Goal: Information Seeking & Learning: Find contact information

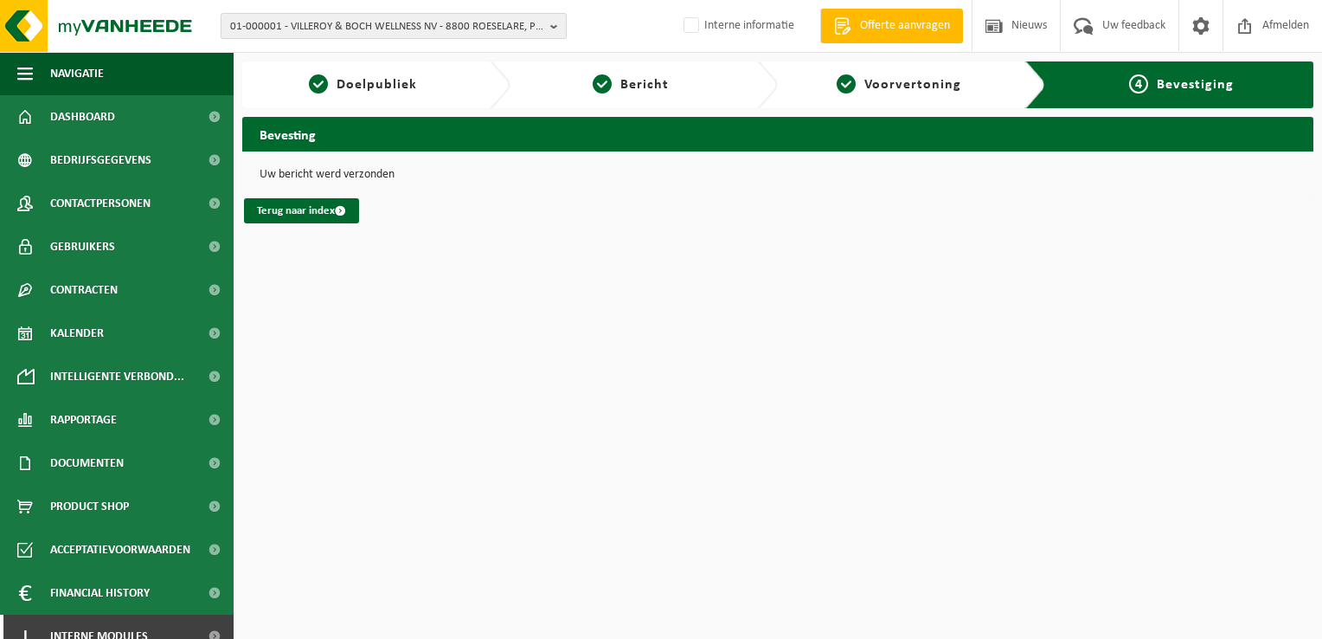
click at [436, 23] on span "01-000001 - VILLEROY & BOCH WELLNESS NV - 8800 ROESELARE, POPULIERSTRAAT 1" at bounding box center [386, 27] width 313 height 26
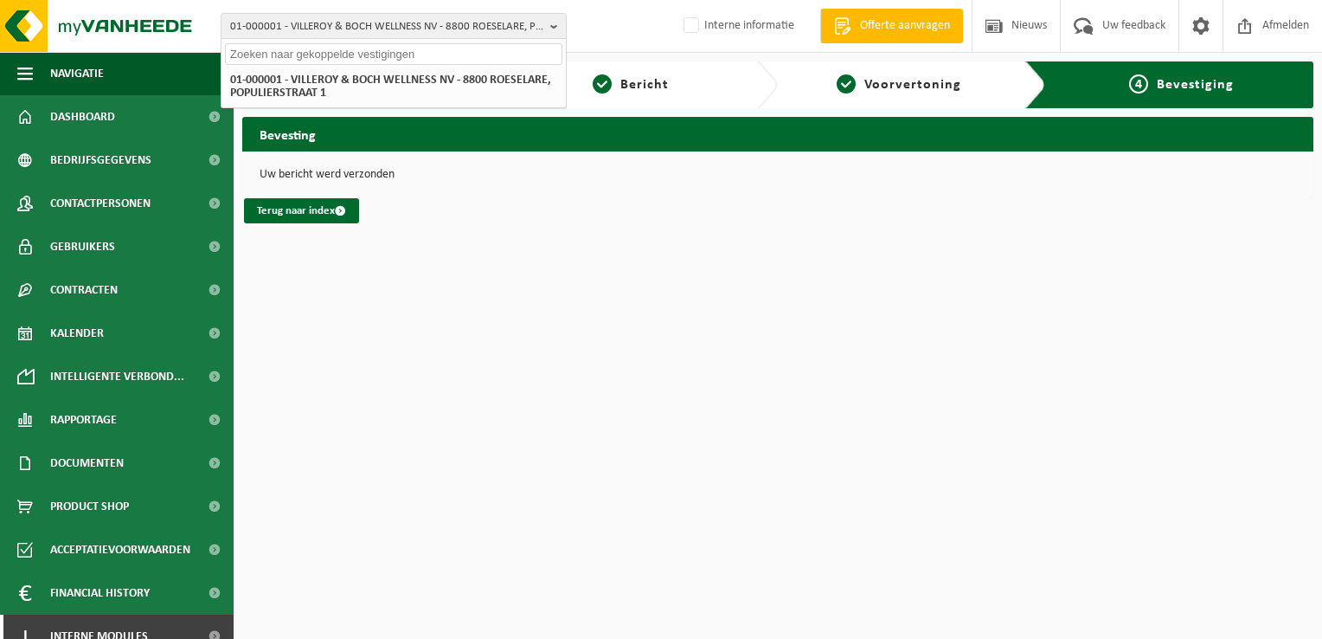
click at [372, 55] on input "text" at bounding box center [393, 54] width 337 height 22
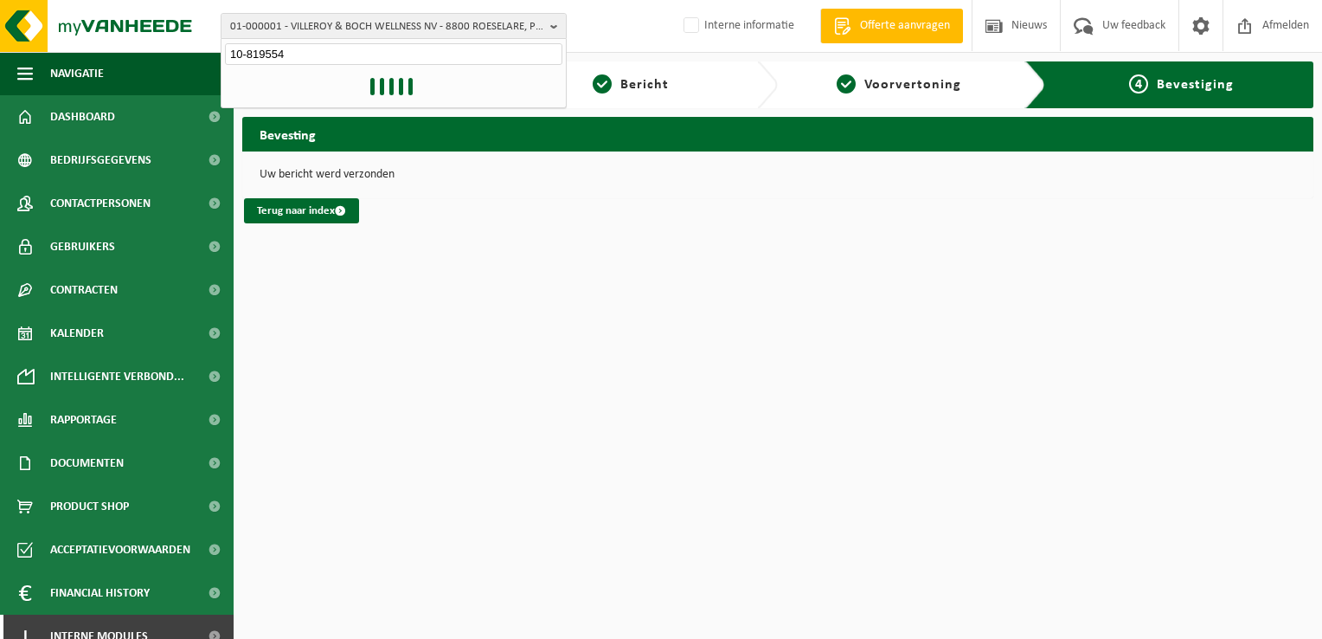
type input "10-819554"
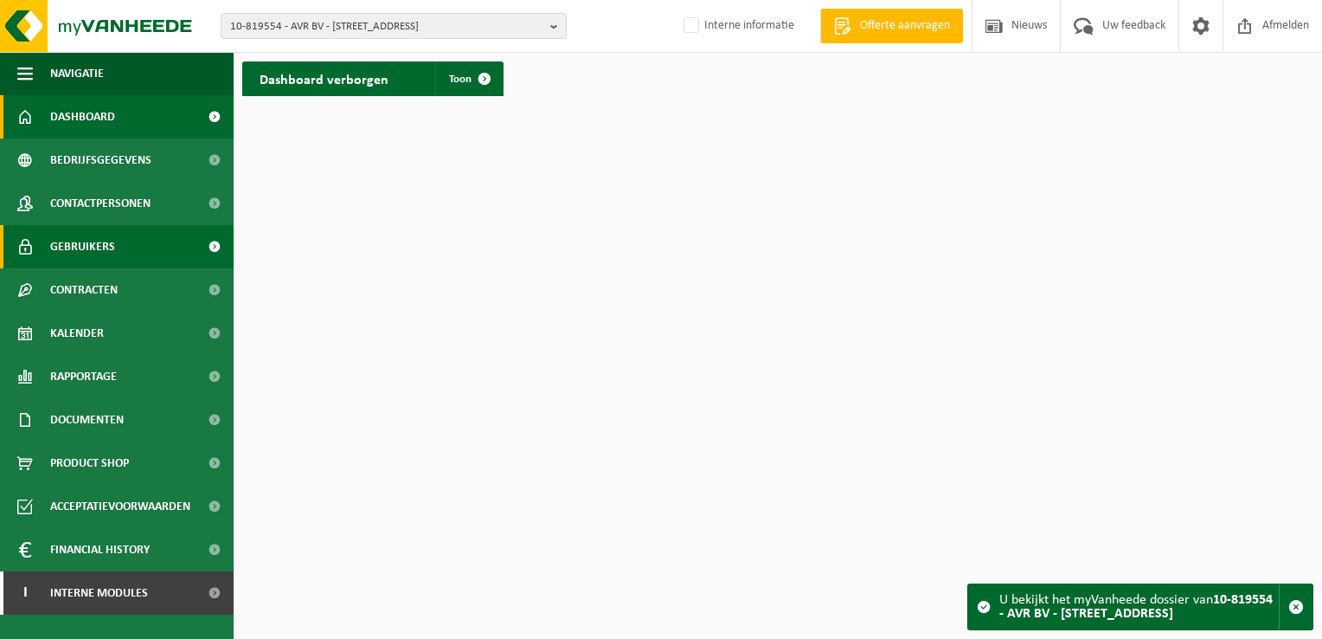
click at [120, 235] on link "Gebruikers" at bounding box center [117, 246] width 234 height 43
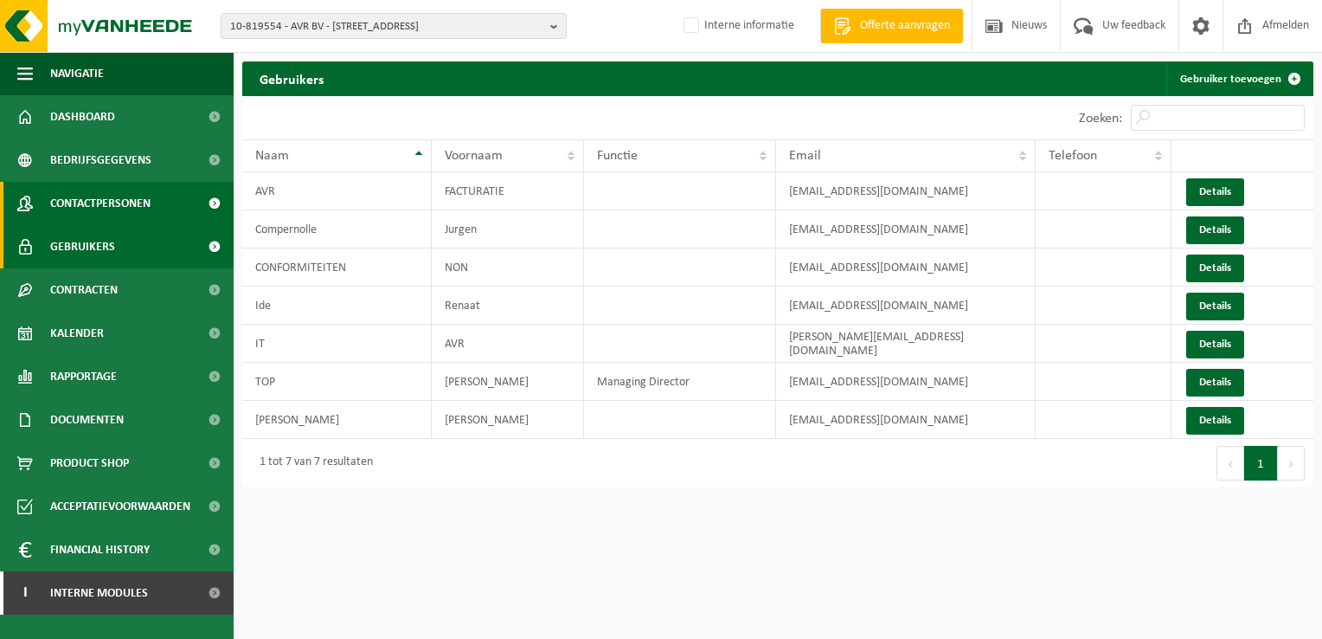
click at [131, 195] on span "Contactpersonen" at bounding box center [100, 203] width 100 height 43
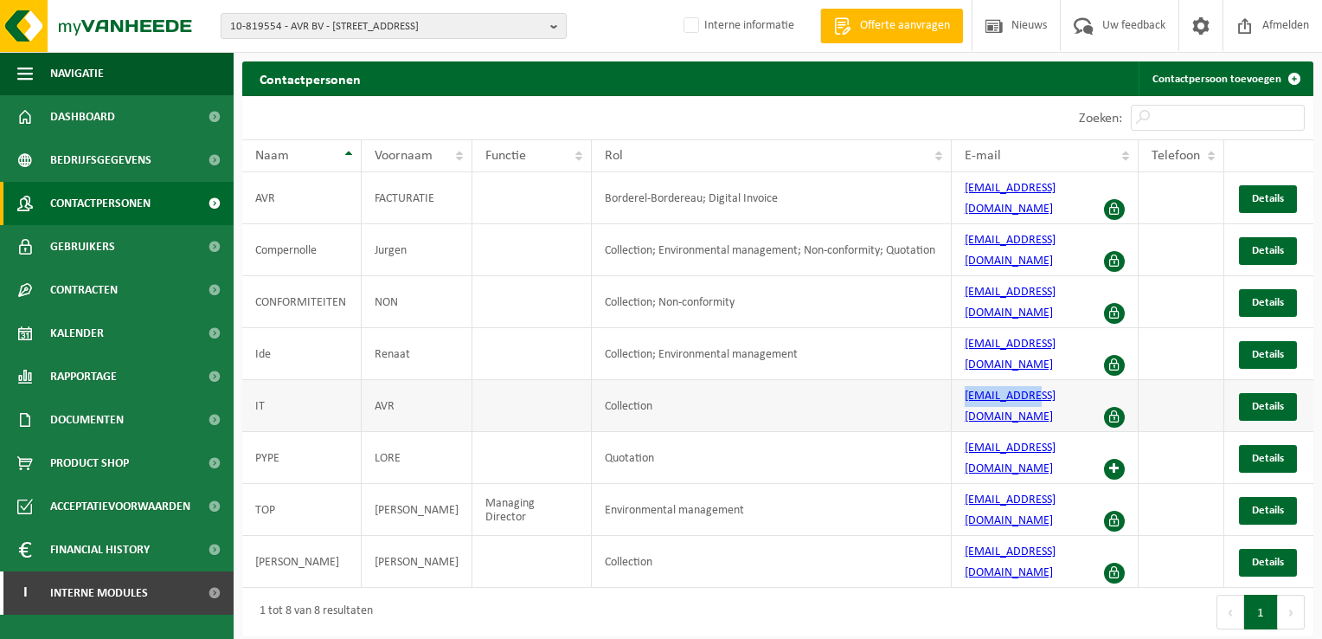
drag, startPoint x: 1042, startPoint y: 341, endPoint x: 955, endPoint y: 357, distance: 88.1
click at [955, 380] on td "avrit@avr.be" at bounding box center [1045, 406] width 187 height 52
copy link "avrit@avr.be"
click at [490, 22] on span "10-819554 - AVR BV - 8800 ROESELARE, MEENSESTEENWEG 545" at bounding box center [386, 27] width 313 height 26
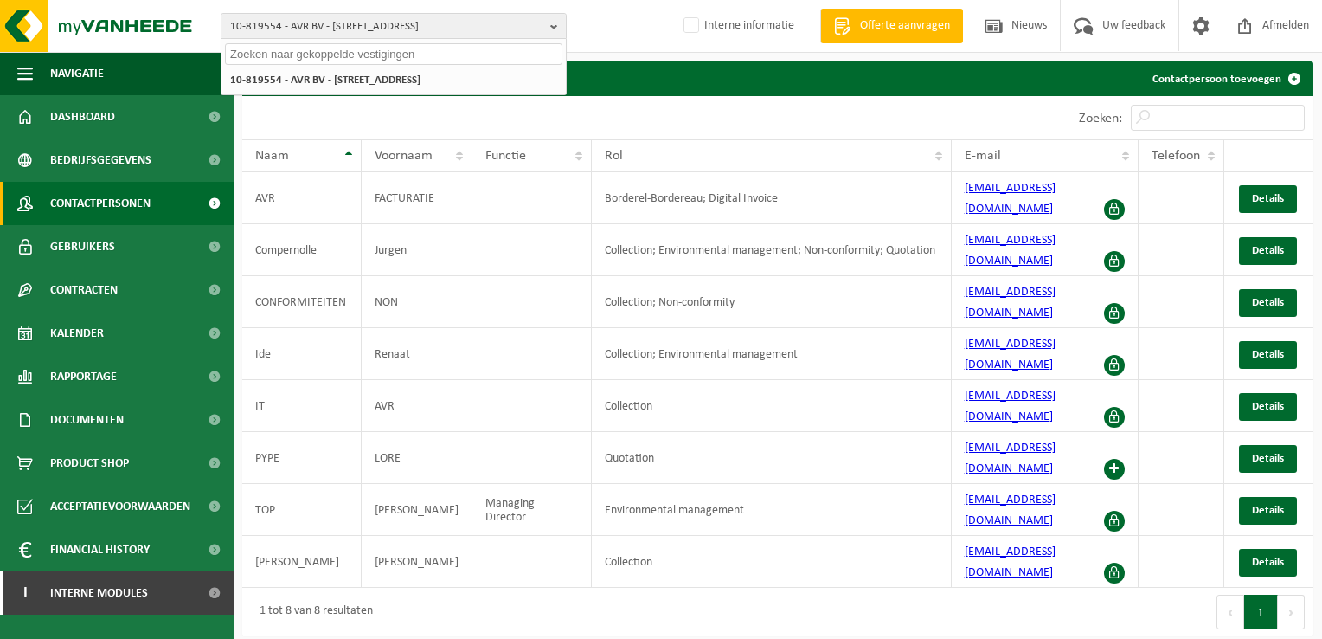
click at [485, 61] on input "text" at bounding box center [393, 54] width 337 height 22
type input "10-819554"
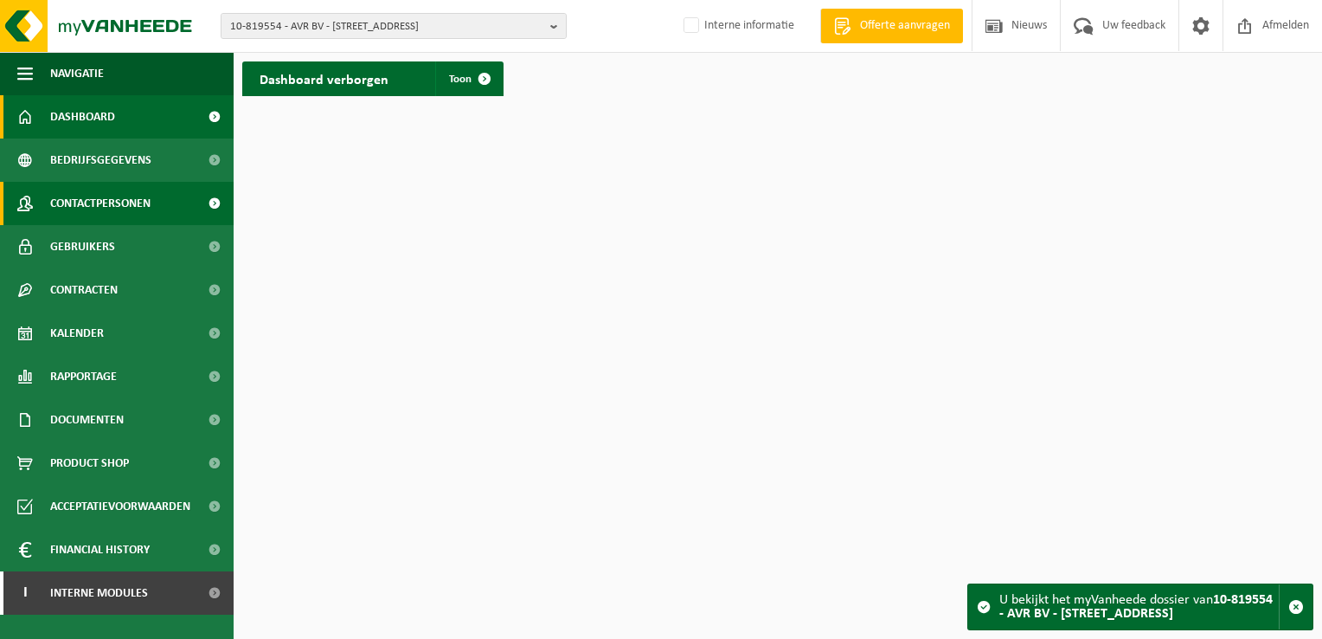
click at [87, 212] on span "Contactpersonen" at bounding box center [100, 203] width 100 height 43
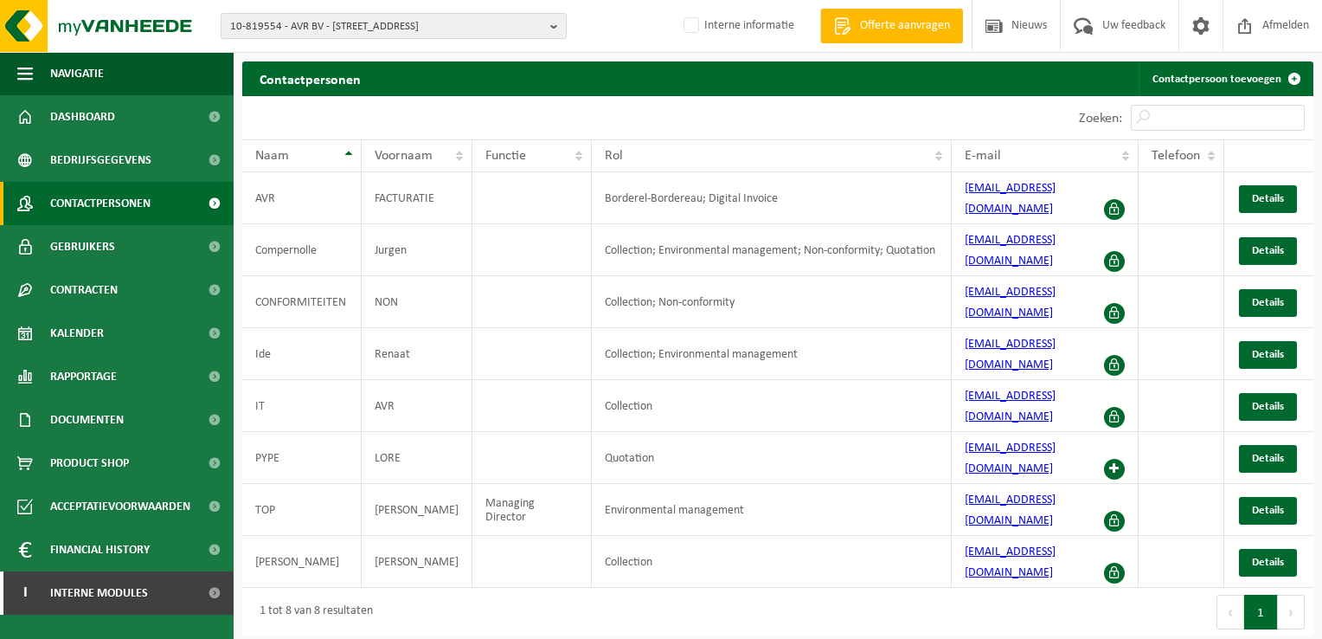
drag, startPoint x: 453, startPoint y: 29, endPoint x: 440, endPoint y: 50, distance: 24.5
click at [453, 29] on span "10-819554 - AVR BV - 8800 ROESELARE, MEENSESTEENWEG 545" at bounding box center [386, 27] width 313 height 26
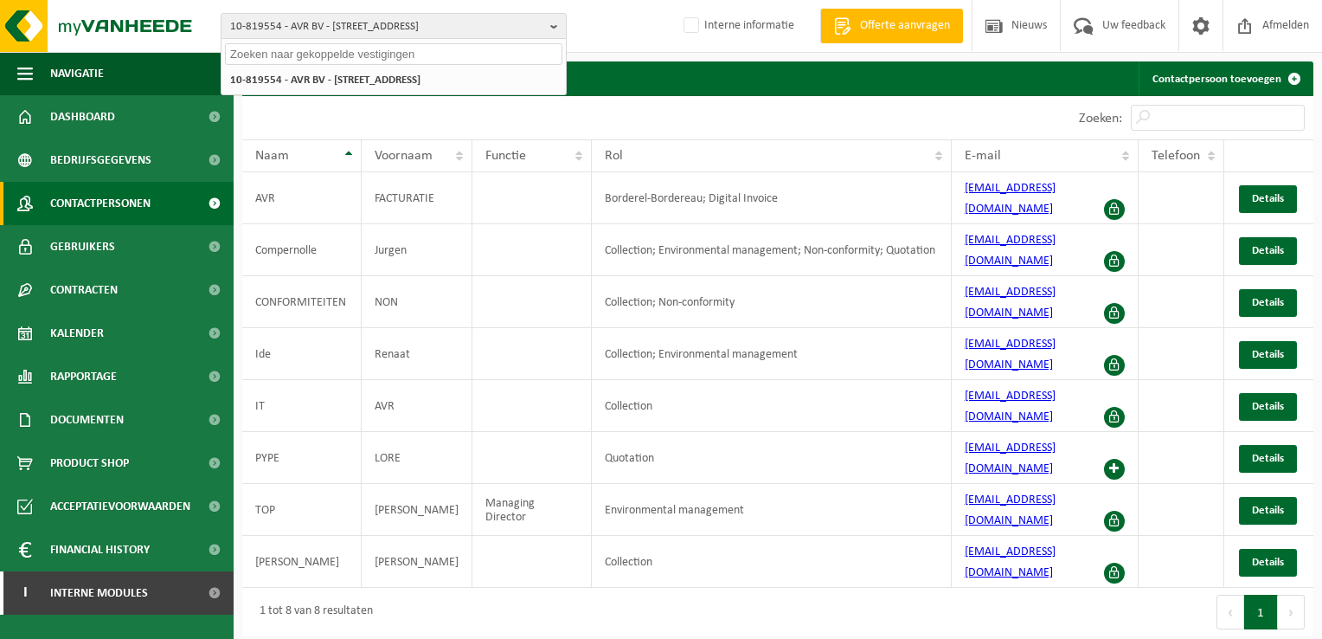
click at [436, 57] on input "text" at bounding box center [393, 54] width 337 height 22
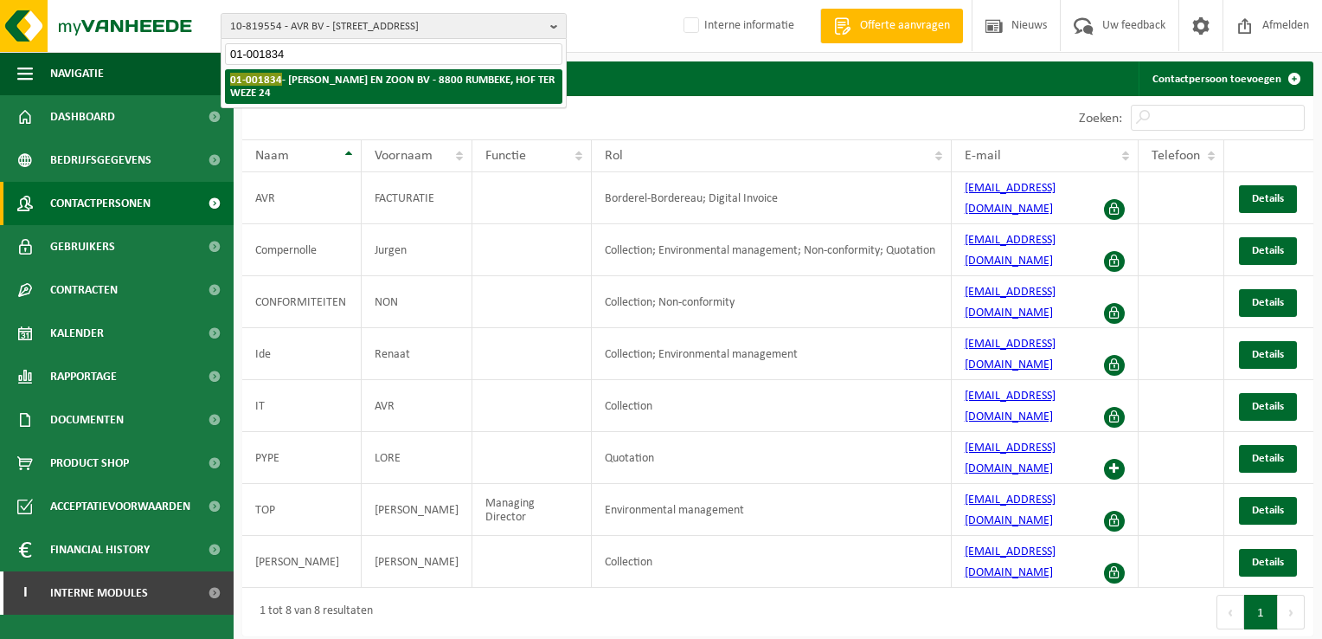
type input "01-001834"
click at [423, 74] on strong "01-001834 - NAERT WILFRIED EN ZOON BV - 8800 RUMBEKE, HOF TER WEZE 24" at bounding box center [392, 86] width 324 height 26
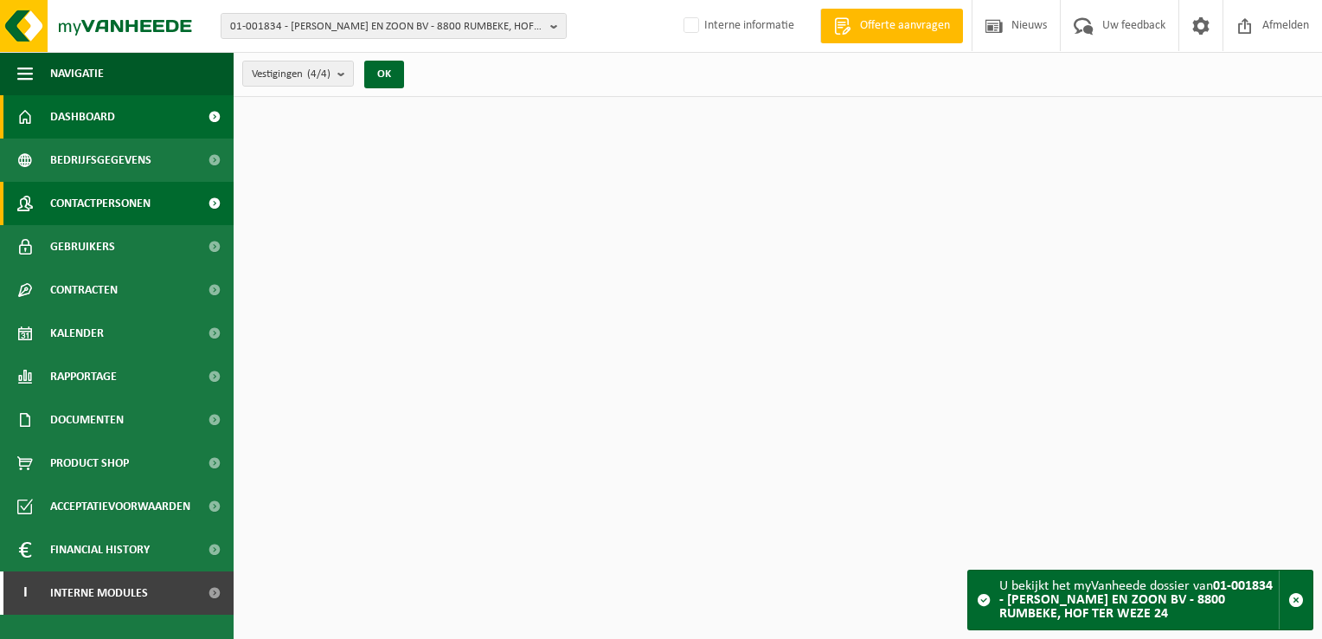
click at [119, 199] on span "Contactpersonen" at bounding box center [100, 203] width 100 height 43
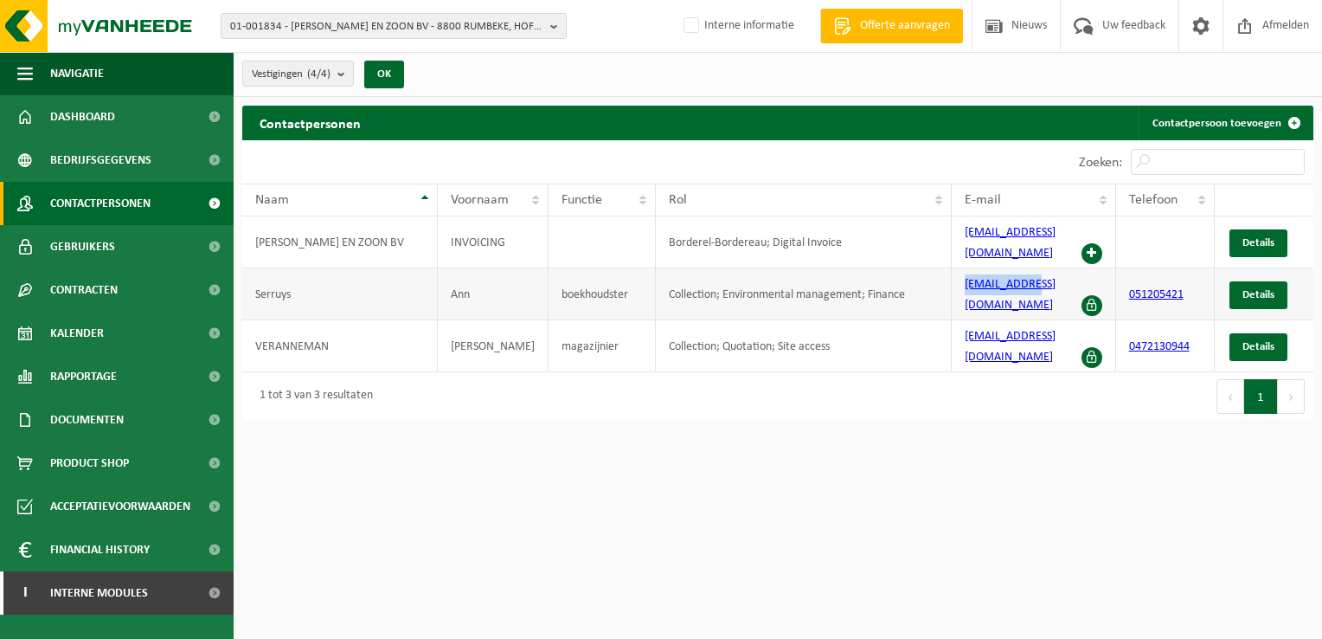
drag, startPoint x: 1052, startPoint y: 279, endPoint x: 953, endPoint y: 279, distance: 99.5
click at [953, 279] on td "[EMAIL_ADDRESS][DOMAIN_NAME]" at bounding box center [1034, 294] width 164 height 52
copy link "[EMAIL_ADDRESS][DOMAIN_NAME]"
drag, startPoint x: 1066, startPoint y: 316, endPoint x: 957, endPoint y: 323, distance: 109.2
click at [957, 323] on td "[EMAIL_ADDRESS][DOMAIN_NAME]" at bounding box center [1034, 346] width 164 height 52
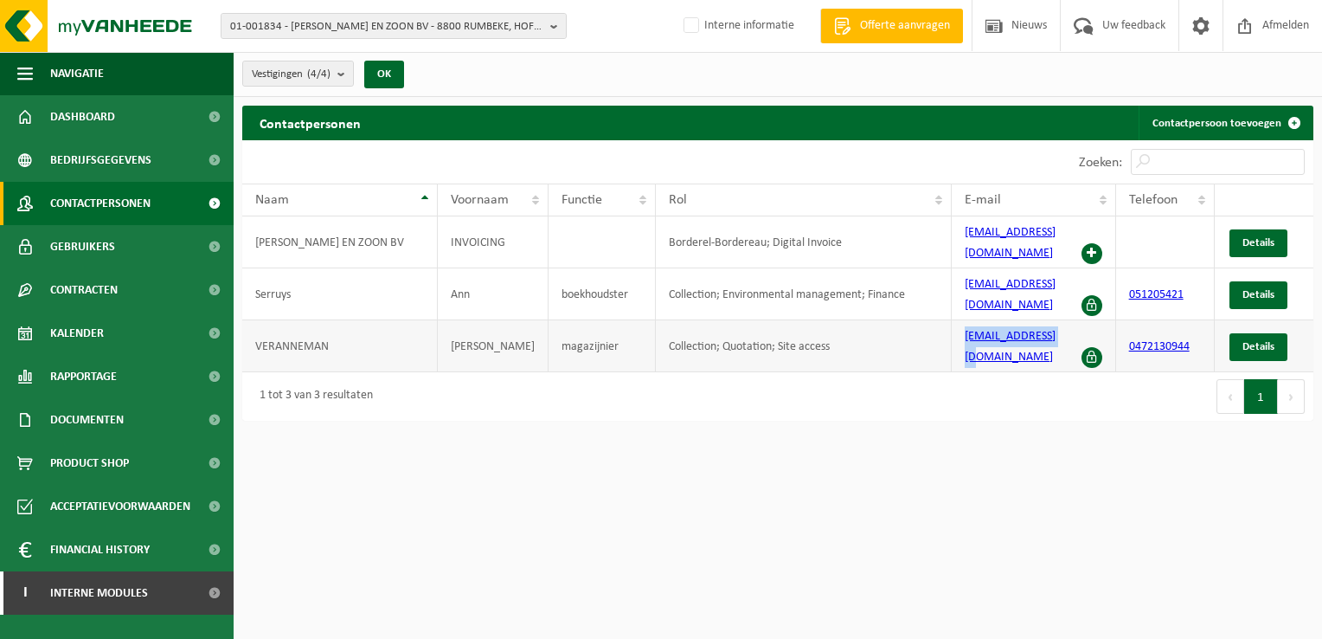
copy link "[EMAIL_ADDRESS][DOMAIN_NAME]"
